Goal: Task Accomplishment & Management: Use online tool/utility

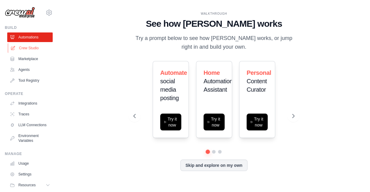
click at [27, 51] on link "Crew Studio" at bounding box center [30, 48] width 45 height 10
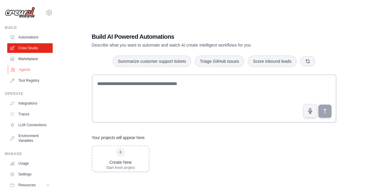
click at [30, 70] on link "Agents" at bounding box center [30, 70] width 45 height 10
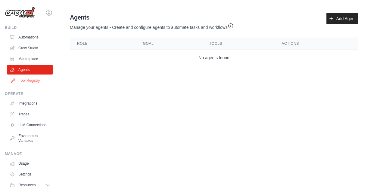
click at [37, 81] on link "Tool Registry" at bounding box center [30, 81] width 45 height 10
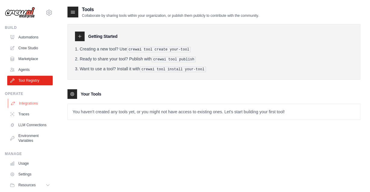
click at [36, 105] on link "Integrations" at bounding box center [30, 104] width 45 height 10
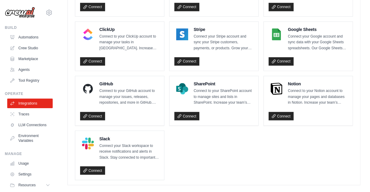
scroll to position [442, 0]
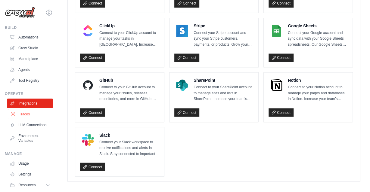
click at [29, 114] on link "Traces" at bounding box center [30, 115] width 45 height 10
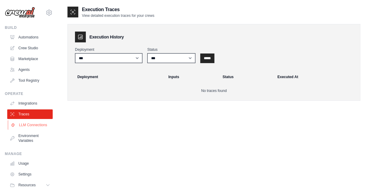
click at [40, 123] on link "LLM Connections" at bounding box center [30, 125] width 45 height 10
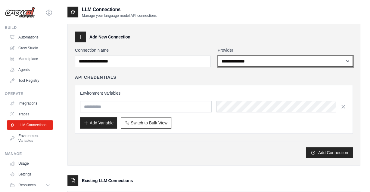
click at [218, 56] on select "**********" at bounding box center [286, 61] width 136 height 11
select select "******"
click option "******" at bounding box center [0, 0] width 0 height 0
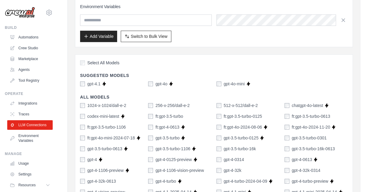
scroll to position [94, 0]
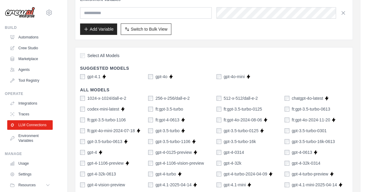
click at [85, 55] on label "Select All Models" at bounding box center [99, 56] width 39 height 6
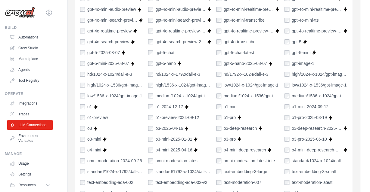
scroll to position [453, 0]
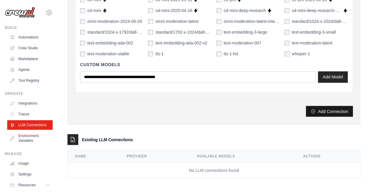
click at [314, 110] on button "Add Connection" at bounding box center [329, 111] width 47 height 11
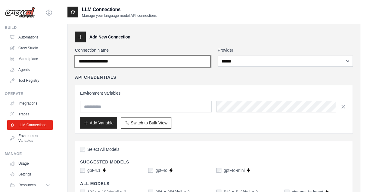
click at [179, 65] on input "Connection Name" at bounding box center [143, 61] width 136 height 11
drag, startPoint x: 126, startPoint y: 60, endPoint x: 55, endPoint y: 57, distance: 70.5
click at [75, 57] on input "Connection Name" at bounding box center [143, 61] width 136 height 11
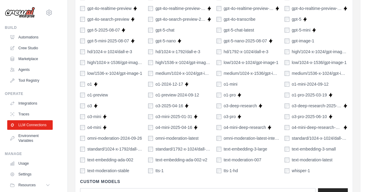
scroll to position [453, 0]
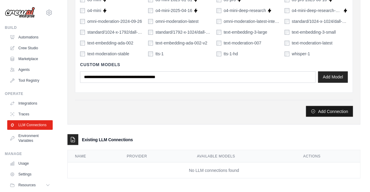
type input "**********"
click at [318, 108] on button "Add Connection" at bounding box center [329, 111] width 47 height 11
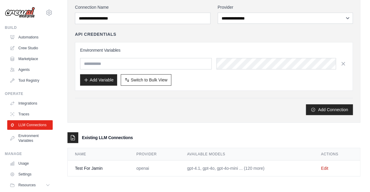
scroll to position [0, 0]
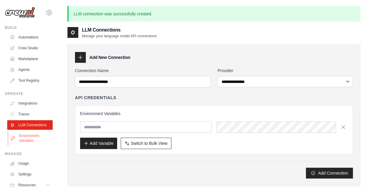
click at [32, 136] on link "Environment Variables" at bounding box center [30, 138] width 45 height 14
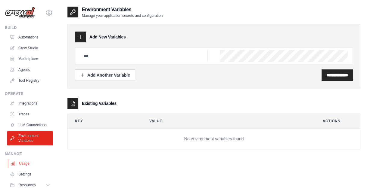
scroll to position [19, 0]
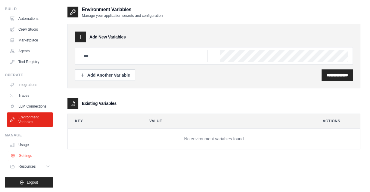
click at [37, 156] on link "Settings" at bounding box center [30, 156] width 45 height 10
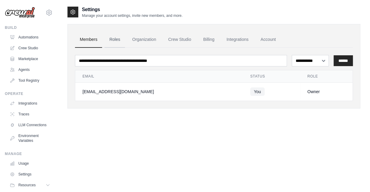
click at [118, 42] on link "Roles" at bounding box center [115, 40] width 20 height 16
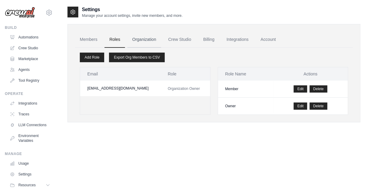
click at [145, 42] on link "Organization" at bounding box center [143, 40] width 33 height 16
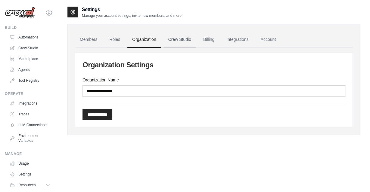
click at [179, 42] on link "Crew Studio" at bounding box center [180, 40] width 33 height 16
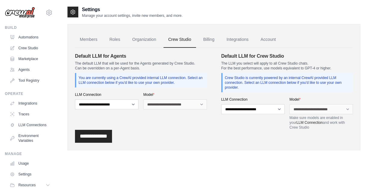
click at [213, 40] on link "Billing" at bounding box center [208, 40] width 21 height 16
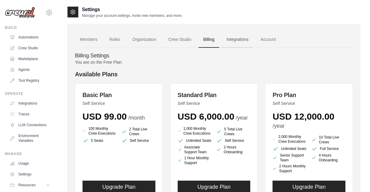
click at [253, 38] on link "Integrations" at bounding box center [238, 40] width 32 height 16
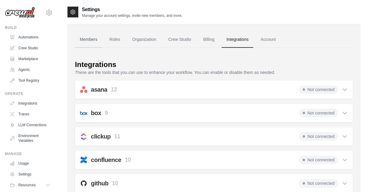
click at [88, 39] on link "Members" at bounding box center [88, 40] width 27 height 16
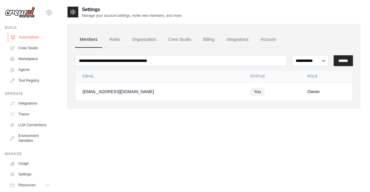
click at [36, 39] on link "Automations" at bounding box center [30, 38] width 45 height 10
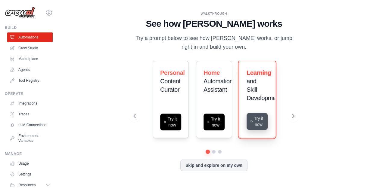
click at [260, 126] on button "Try it now" at bounding box center [257, 121] width 21 height 17
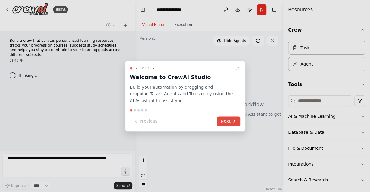
click at [229, 121] on button "Next" at bounding box center [228, 122] width 23 height 10
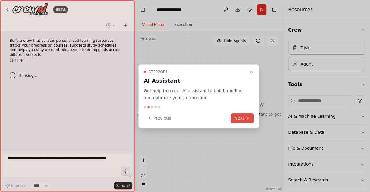
click at [240, 118] on button "Next" at bounding box center [242, 119] width 23 height 10
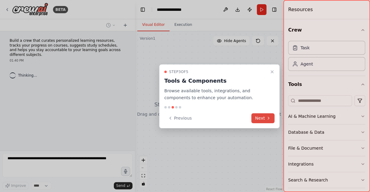
click at [258, 117] on button "Next" at bounding box center [263, 119] width 23 height 10
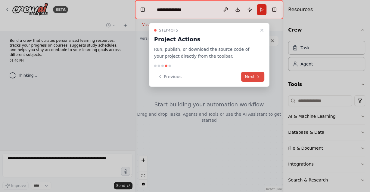
click at [254, 77] on button "Next" at bounding box center [252, 77] width 23 height 10
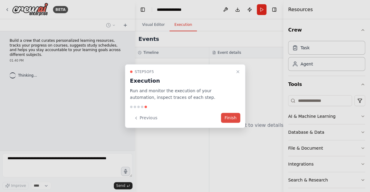
click at [236, 119] on button "Finish" at bounding box center [230, 118] width 19 height 10
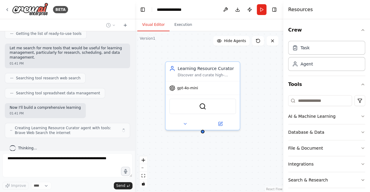
scroll to position [92, 0]
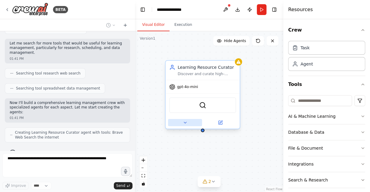
click at [188, 121] on button at bounding box center [185, 122] width 34 height 7
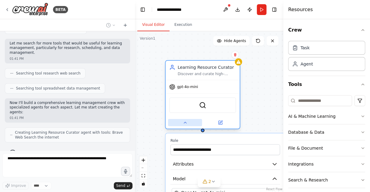
scroll to position [111, 0]
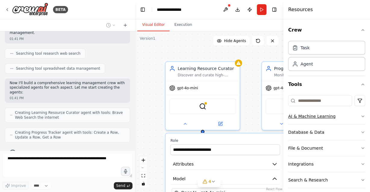
click at [305, 114] on button "AI & Machine Learning" at bounding box center [326, 117] width 77 height 16
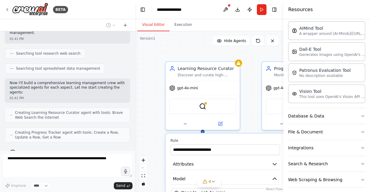
scroll to position [109, 0]
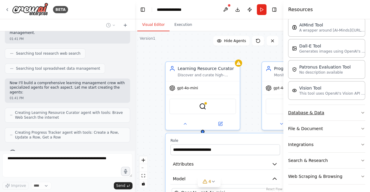
click at [329, 115] on button "Database & Data" at bounding box center [326, 113] width 77 height 16
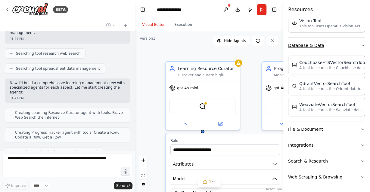
scroll to position [126, 0]
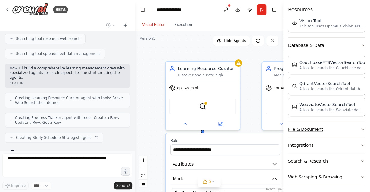
click at [327, 124] on button "File & Document" at bounding box center [326, 130] width 77 height 16
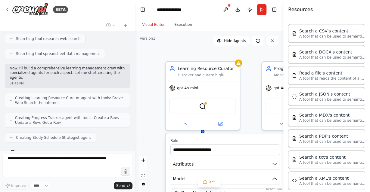
scroll to position [348, 0]
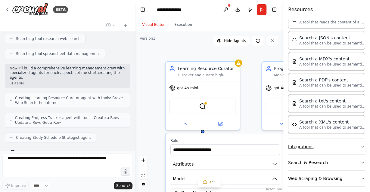
click at [323, 141] on button "Integrations" at bounding box center [326, 147] width 77 height 16
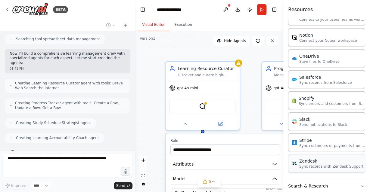
scroll to position [792, 0]
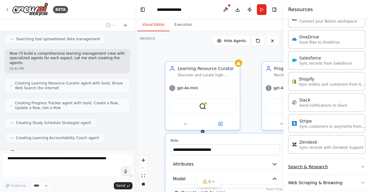
click at [320, 159] on button "Search & Research" at bounding box center [326, 167] width 77 height 16
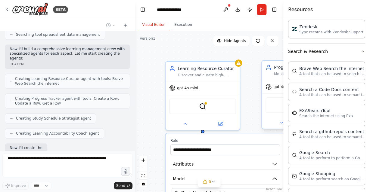
scroll to position [176, 0]
